Goal: Information Seeking & Learning: Learn about a topic

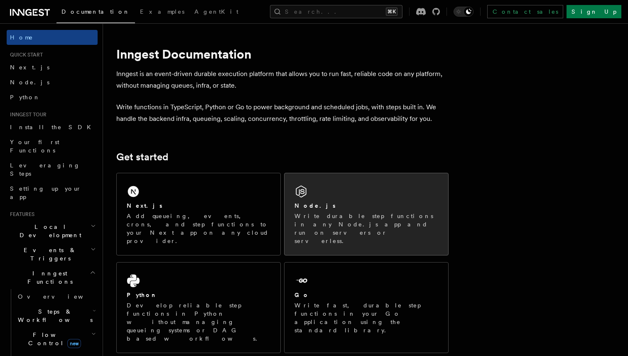
click at [302, 203] on h2 "Node.js" at bounding box center [315, 206] width 41 height 8
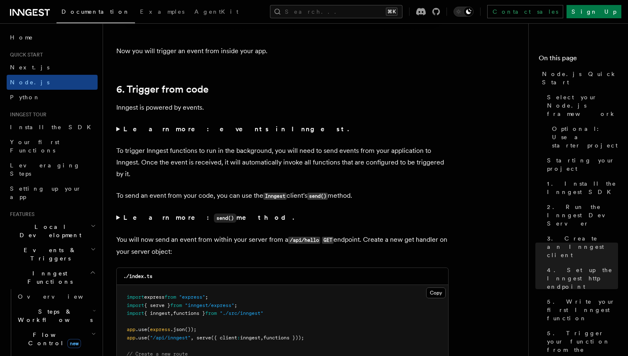
scroll to position [4192, 0]
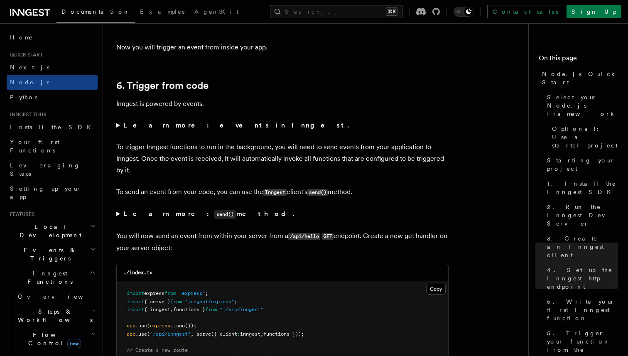
click at [186, 129] on strong "Learn more: events in Inngest." at bounding box center [236, 125] width 227 height 8
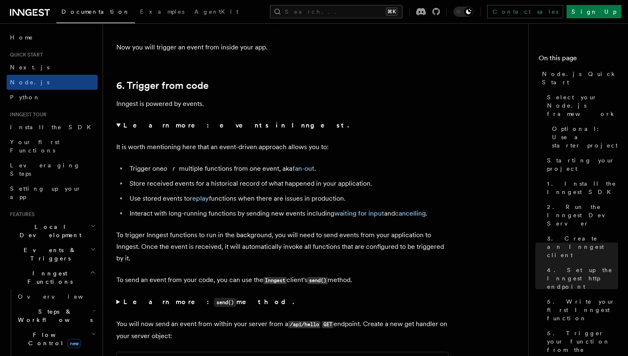
click at [186, 129] on strong "Learn more: events in Inngest." at bounding box center [236, 125] width 227 height 8
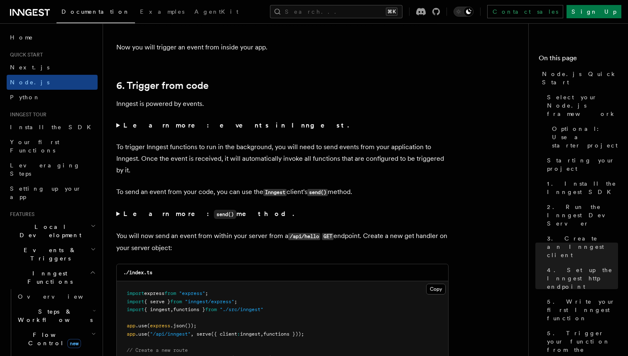
click at [214, 219] on code "send()" at bounding box center [225, 214] width 22 height 9
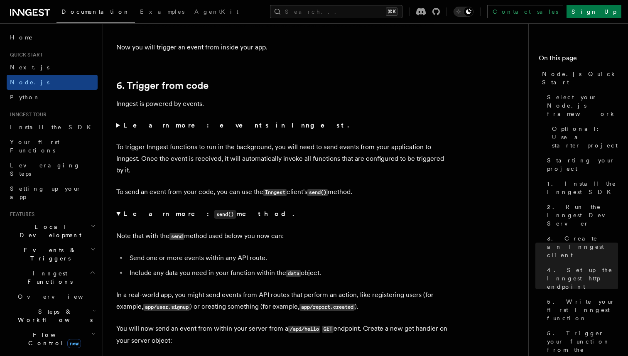
click at [214, 219] on code "send()" at bounding box center [225, 214] width 22 height 9
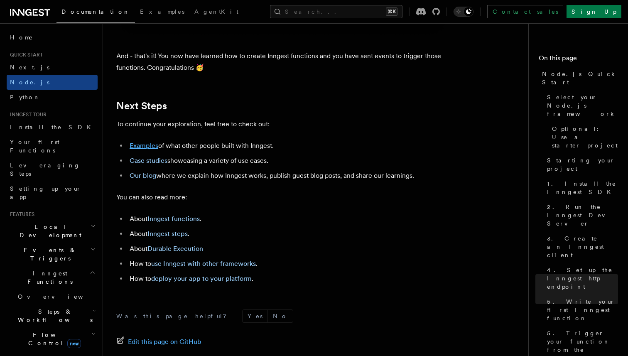
scroll to position [5131, 0]
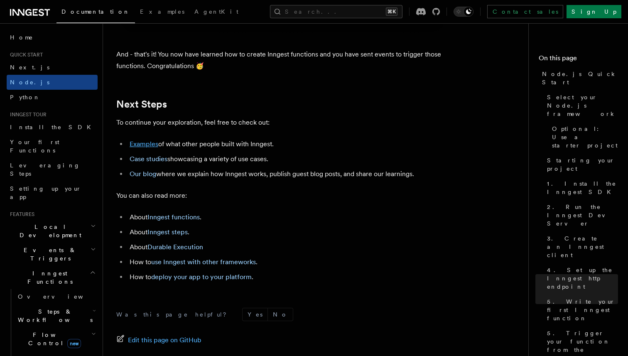
click at [143, 148] on link "Examples" at bounding box center [144, 144] width 29 height 8
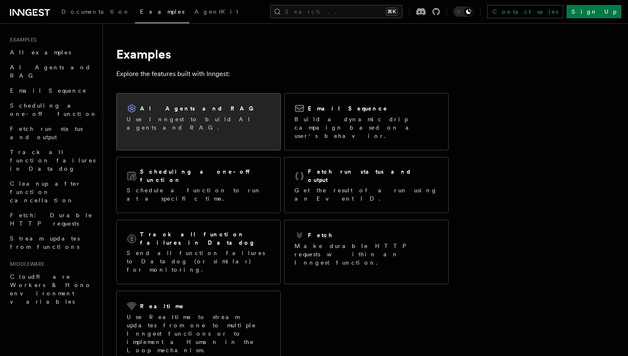
click at [158, 130] on div "AI Agents and RAG Use Inngest to build AI agents and RAG." at bounding box center [199, 117] width 164 height 48
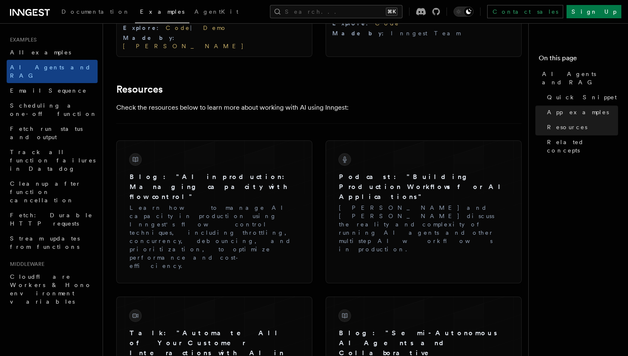
scroll to position [1201, 0]
